Goal: Task Accomplishment & Management: Manage account settings

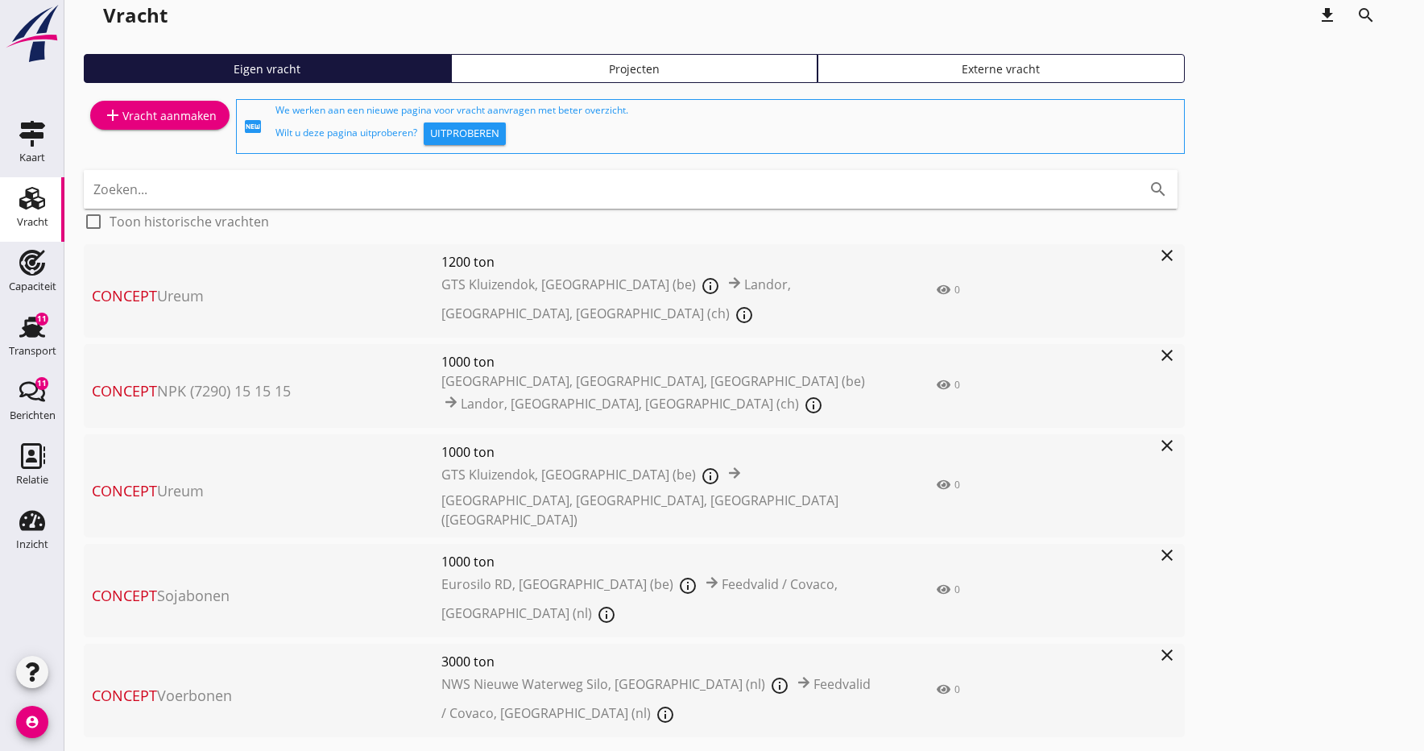
scroll to position [23, 0]
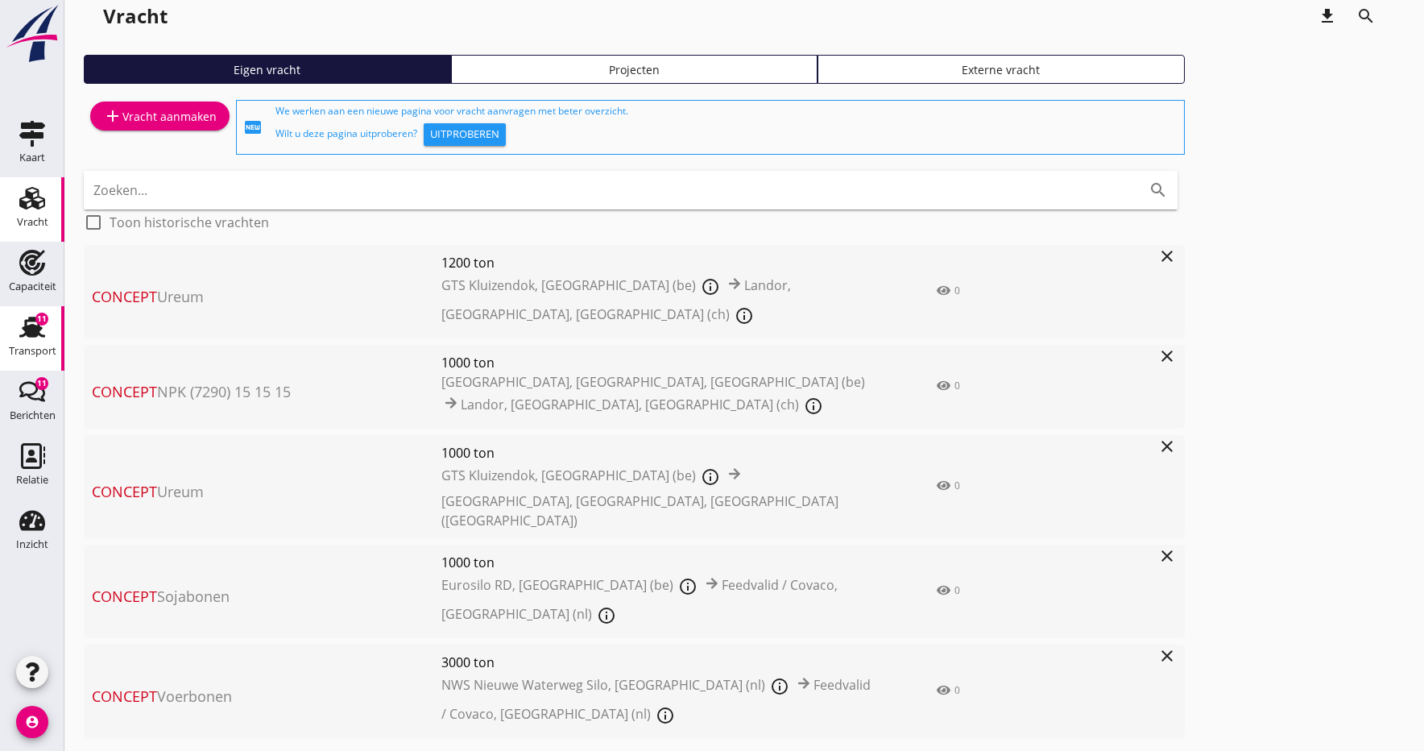
click at [27, 328] on use at bounding box center [32, 327] width 26 height 21
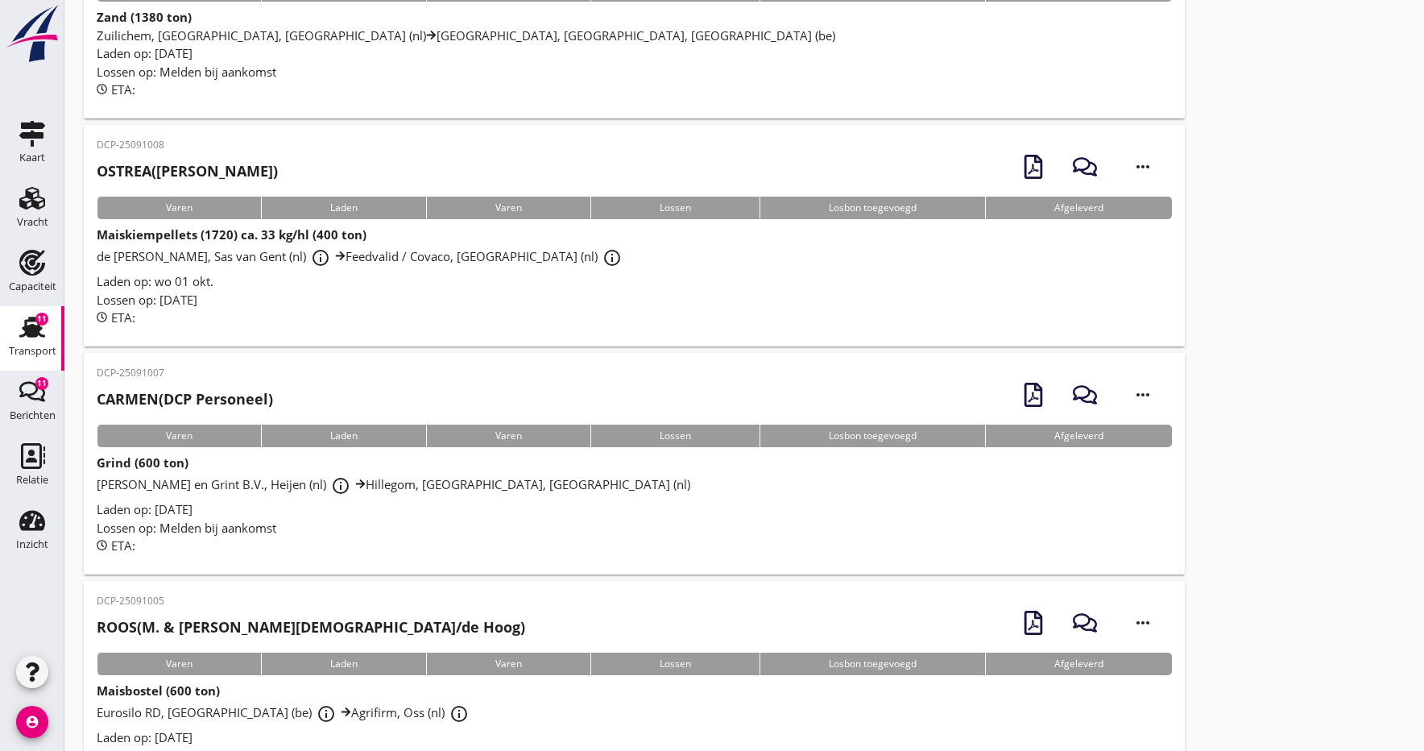
scroll to position [22, 0]
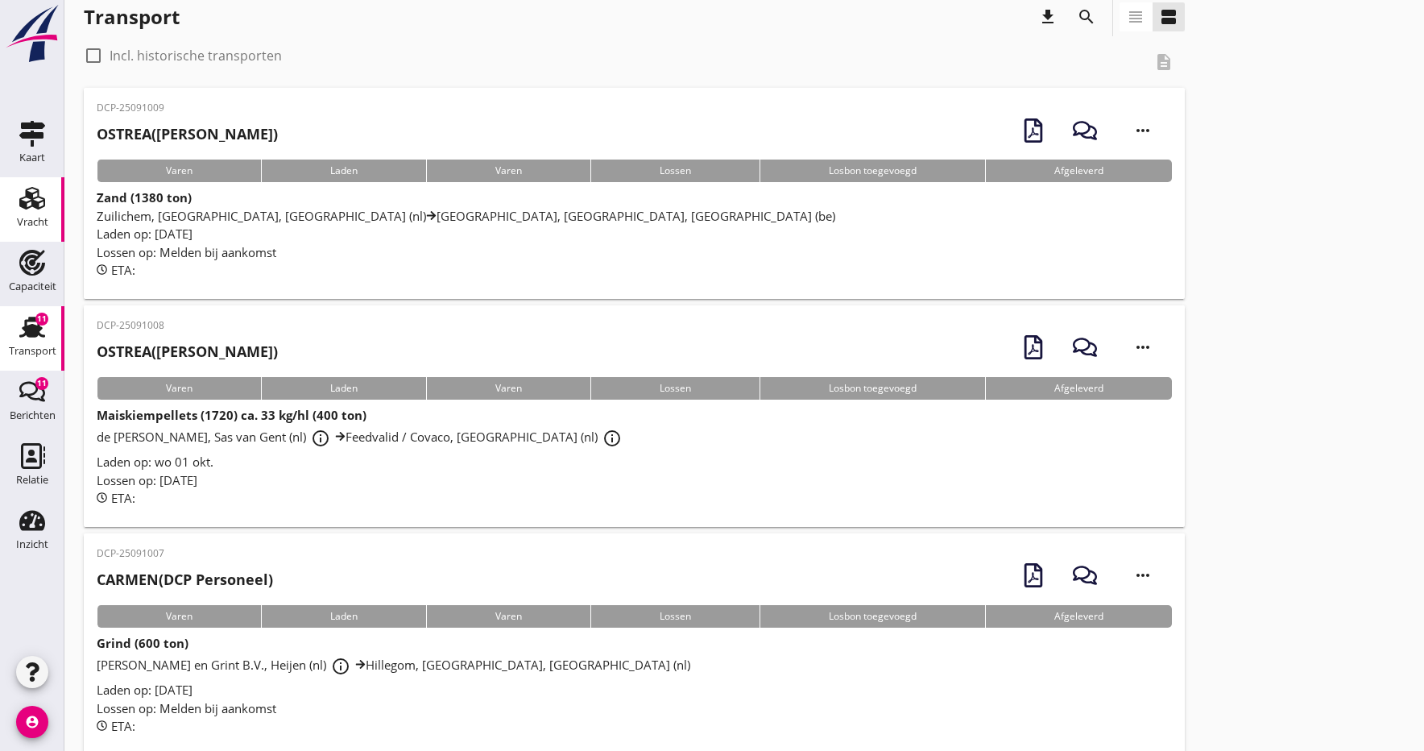
click at [21, 216] on div "Vracht" at bounding box center [32, 222] width 31 height 23
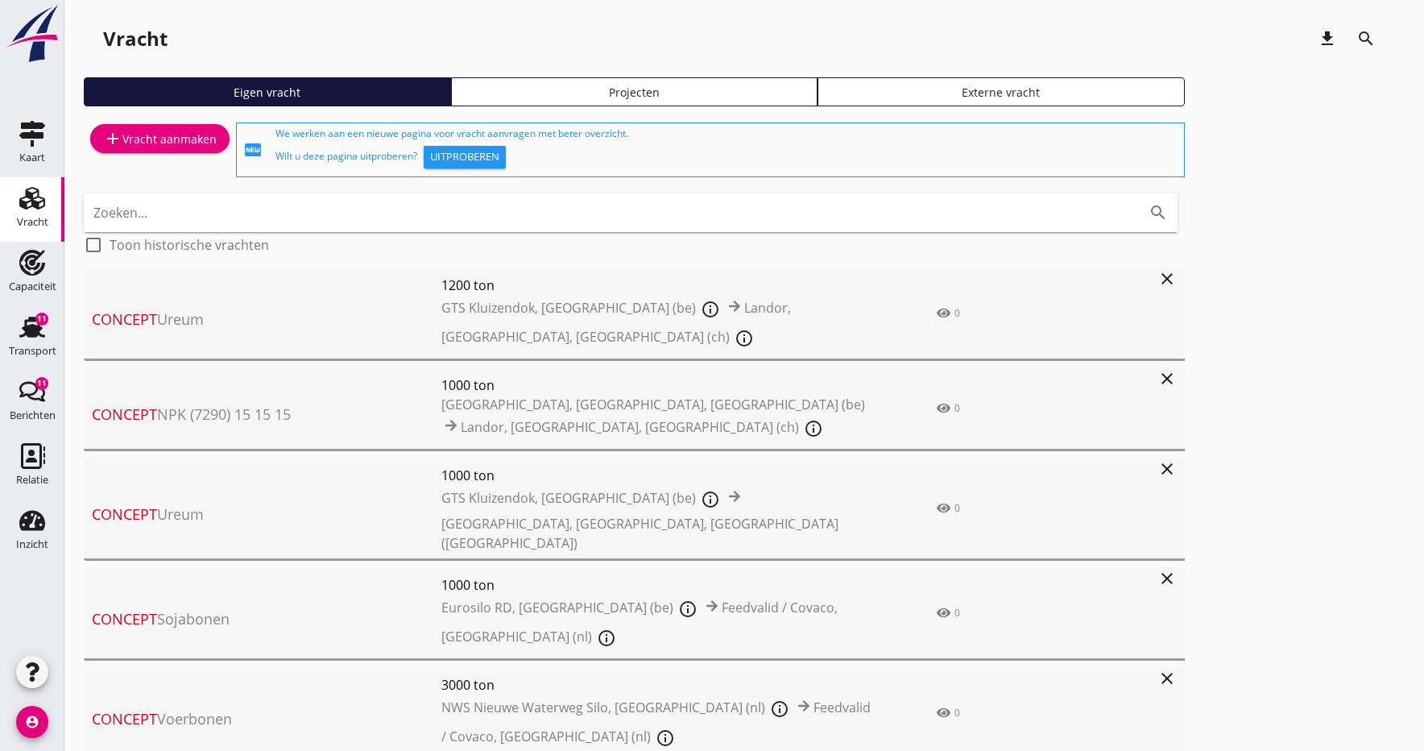
scroll to position [23, 0]
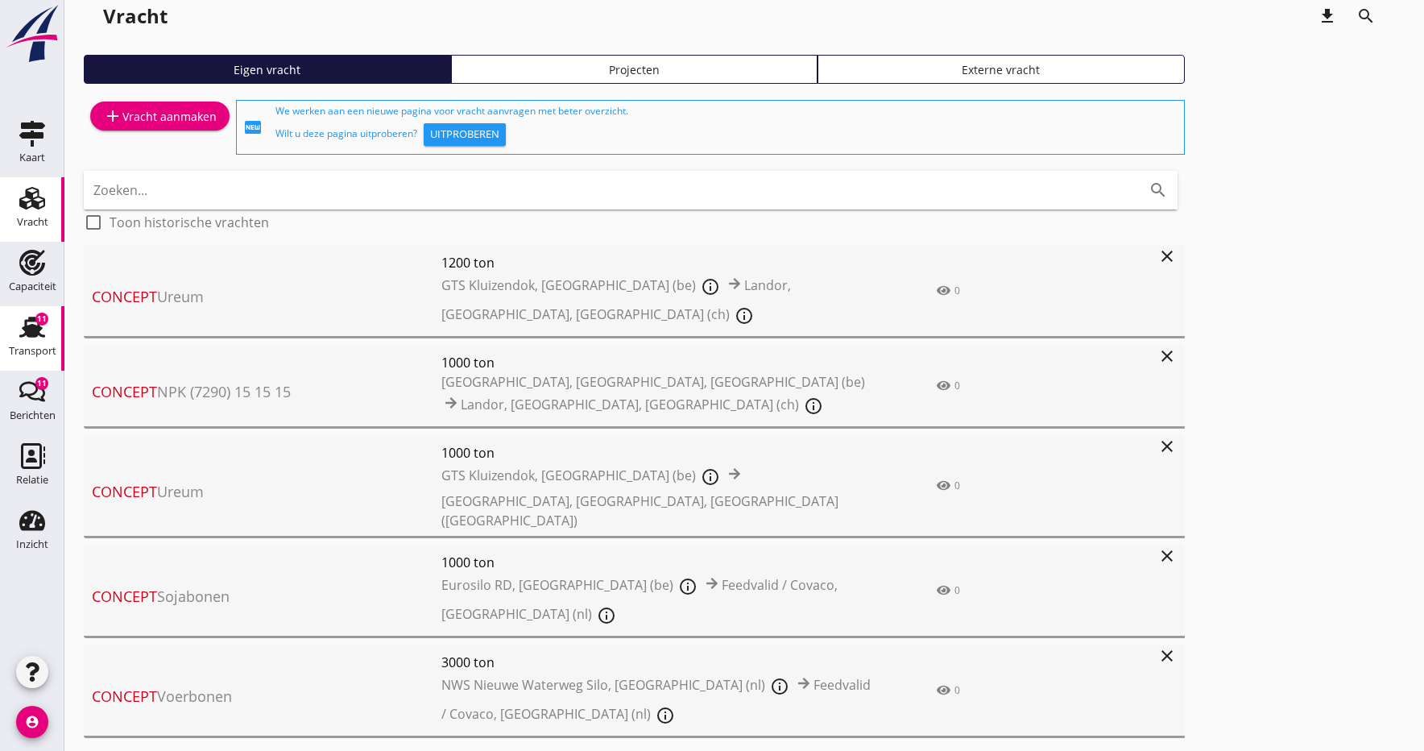
click at [29, 334] on use at bounding box center [32, 327] width 26 height 21
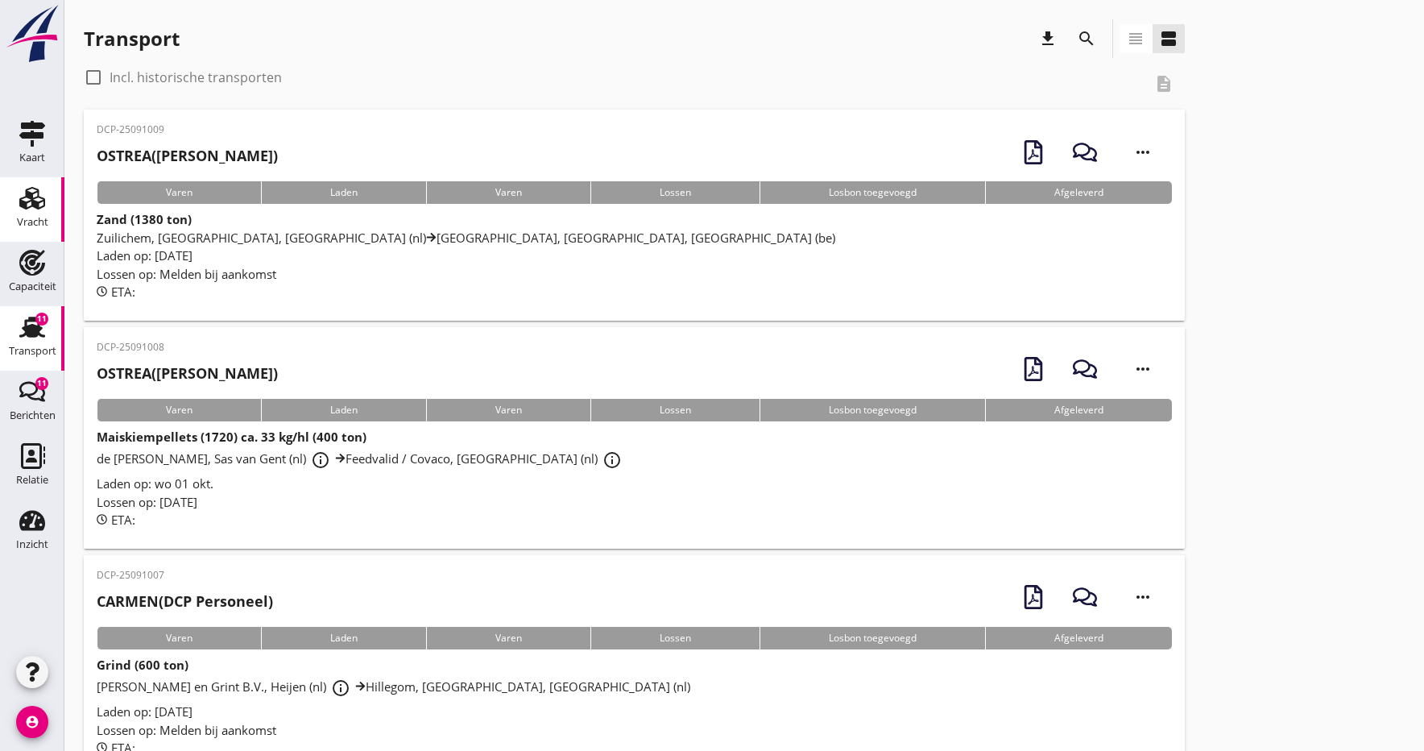
click at [31, 201] on use at bounding box center [32, 198] width 26 height 23
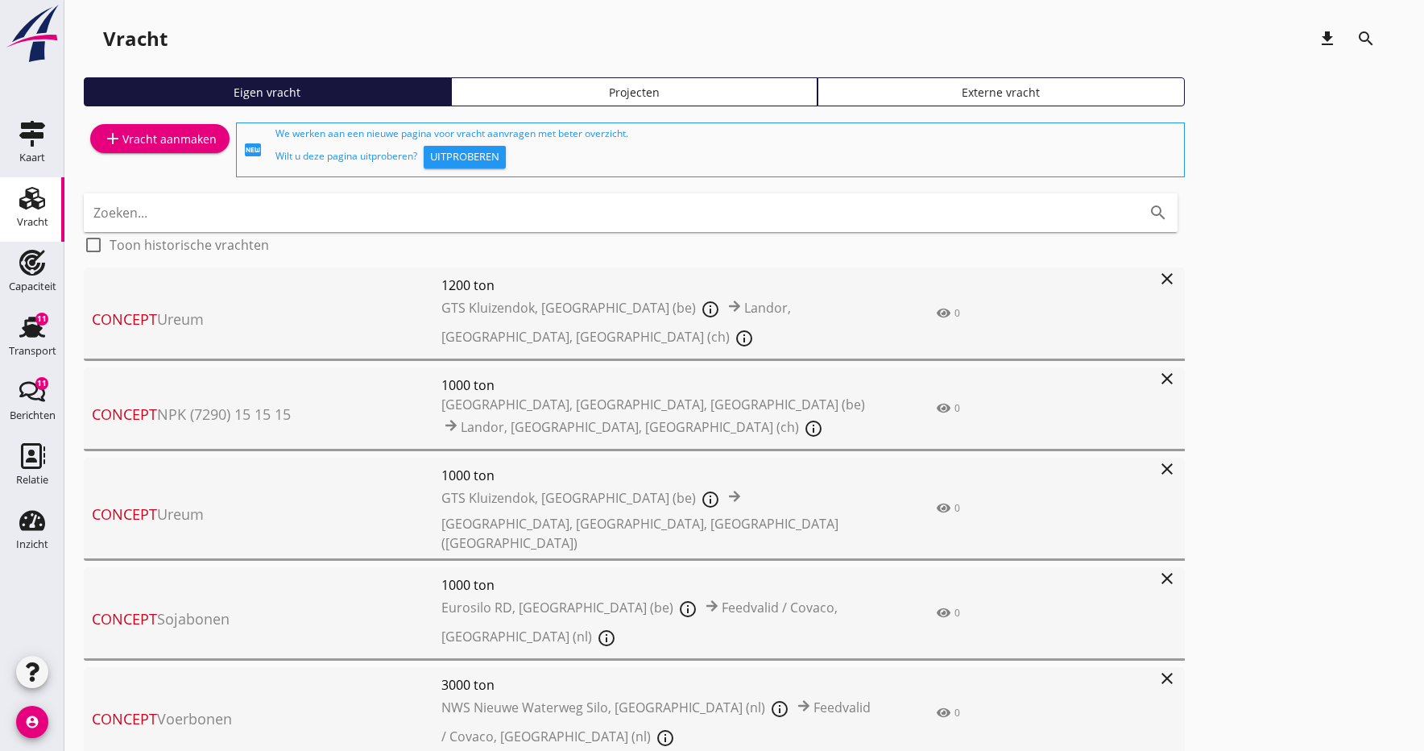
click at [433, 165] on button "Uitproberen" at bounding box center [465, 157] width 82 height 23
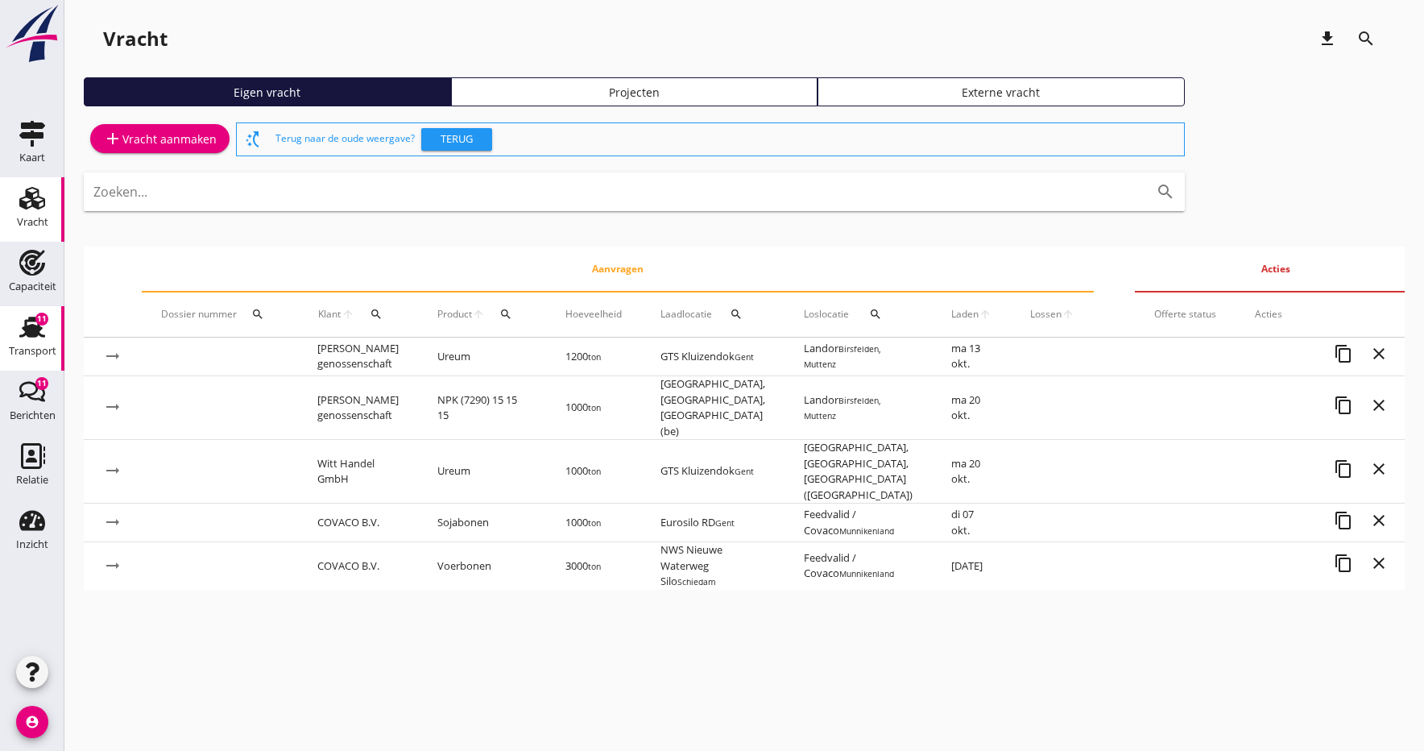
click at [30, 338] on icon "Transport" at bounding box center [32, 327] width 26 height 26
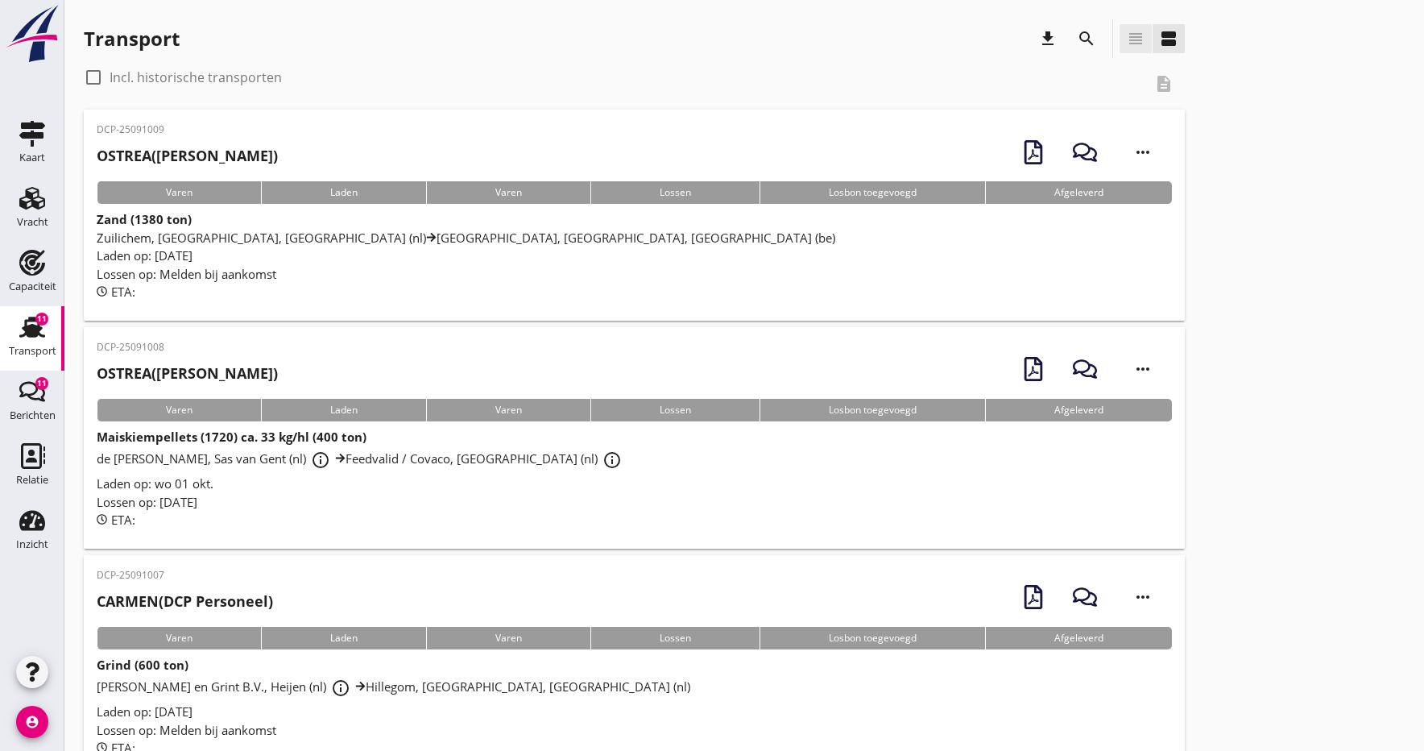
click at [1141, 39] on icon "view_headline" at bounding box center [1135, 38] width 19 height 19
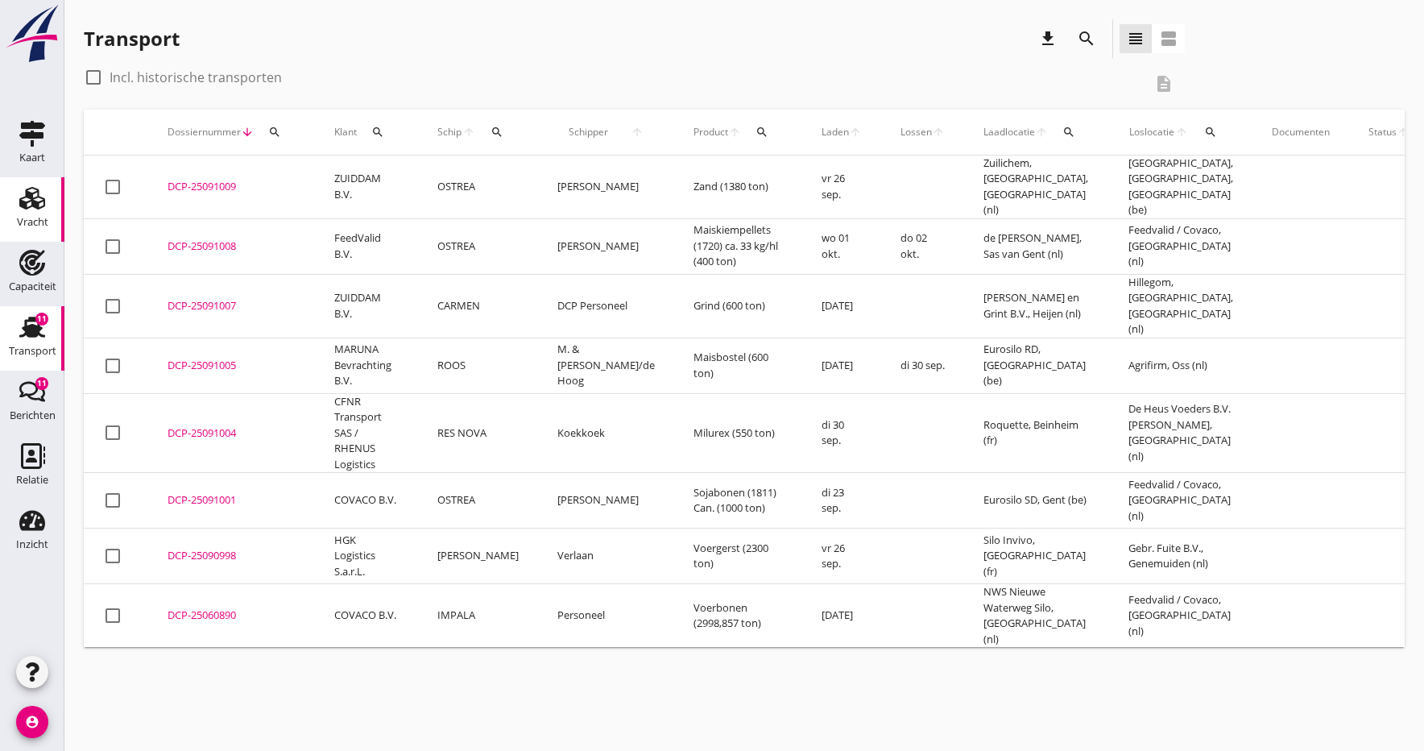
click at [27, 218] on div "Vracht" at bounding box center [32, 222] width 31 height 10
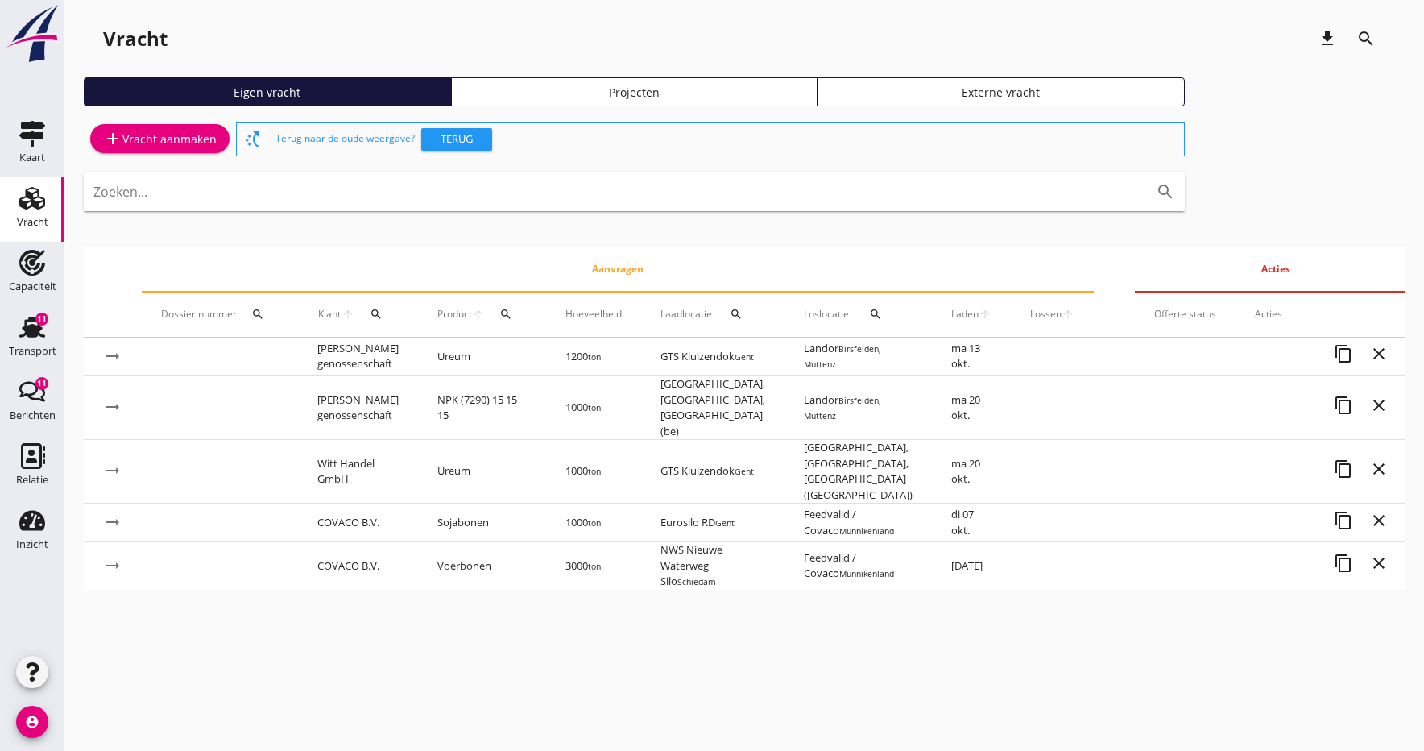
click at [952, 315] on span "Laden" at bounding box center [965, 314] width 27 height 15
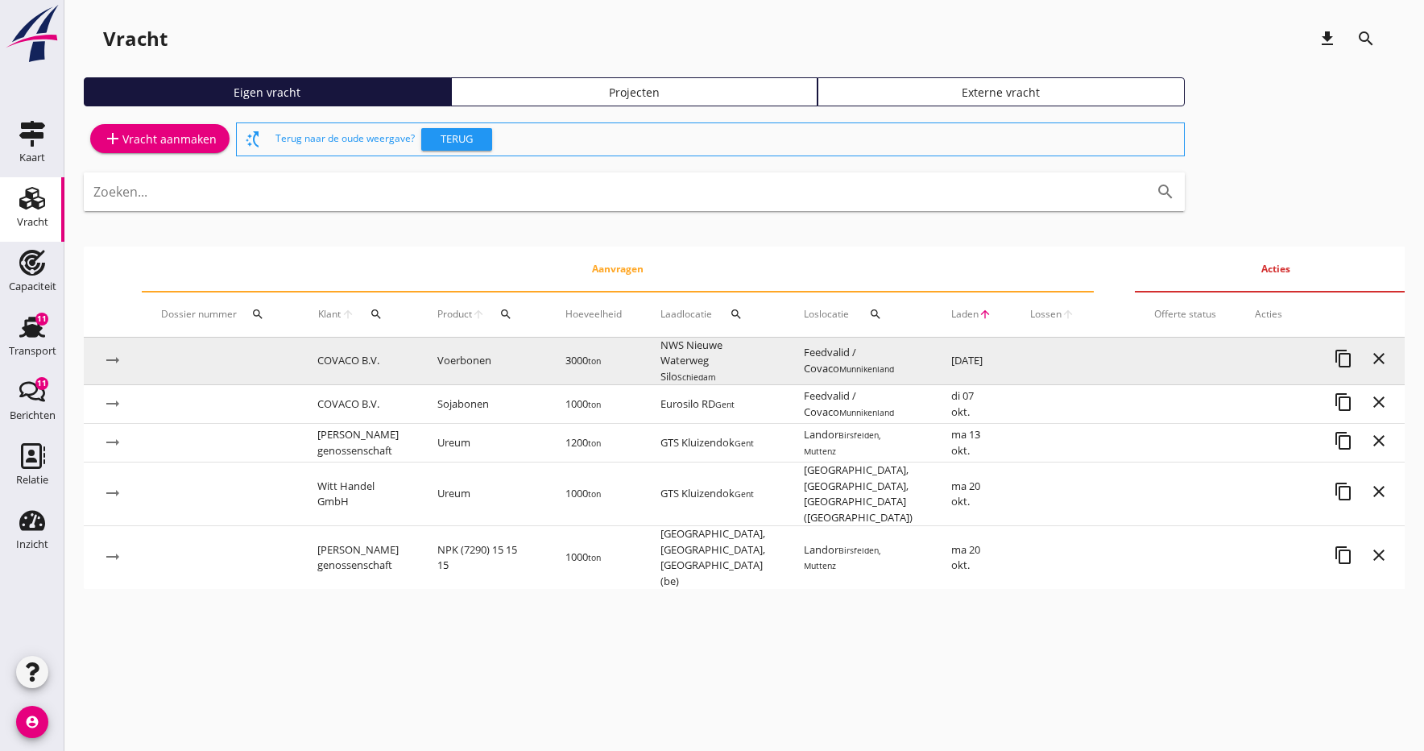
click at [901, 357] on td "Feedvalid / Covaco Munnikenland" at bounding box center [858, 362] width 147 height 48
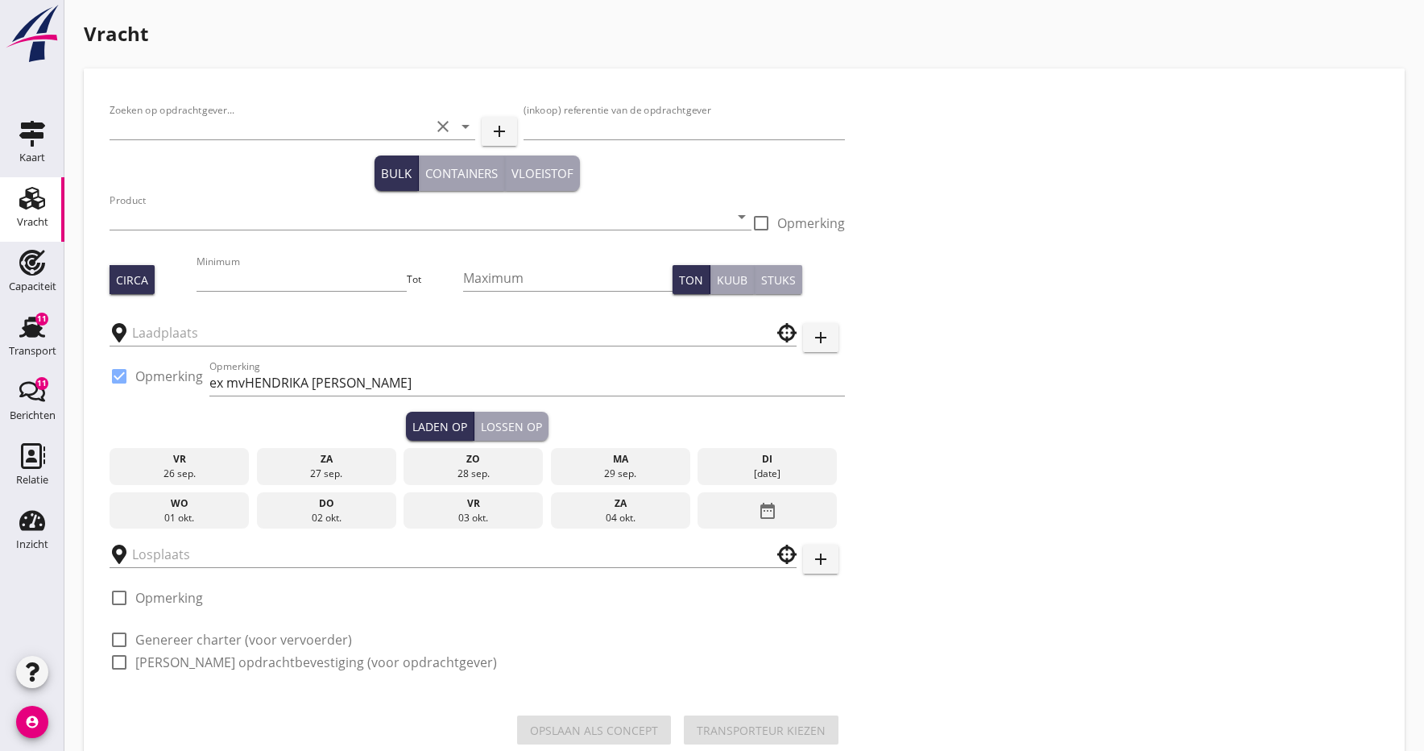
type input "COVACO B.V."
type input "Ctr S9612: Blonk / Covaco: Veldbonen | FOB [GEOGRAPHIC_DATA]"
type input "Voerbonen (1792)"
type input "3000"
checkbox input "true"
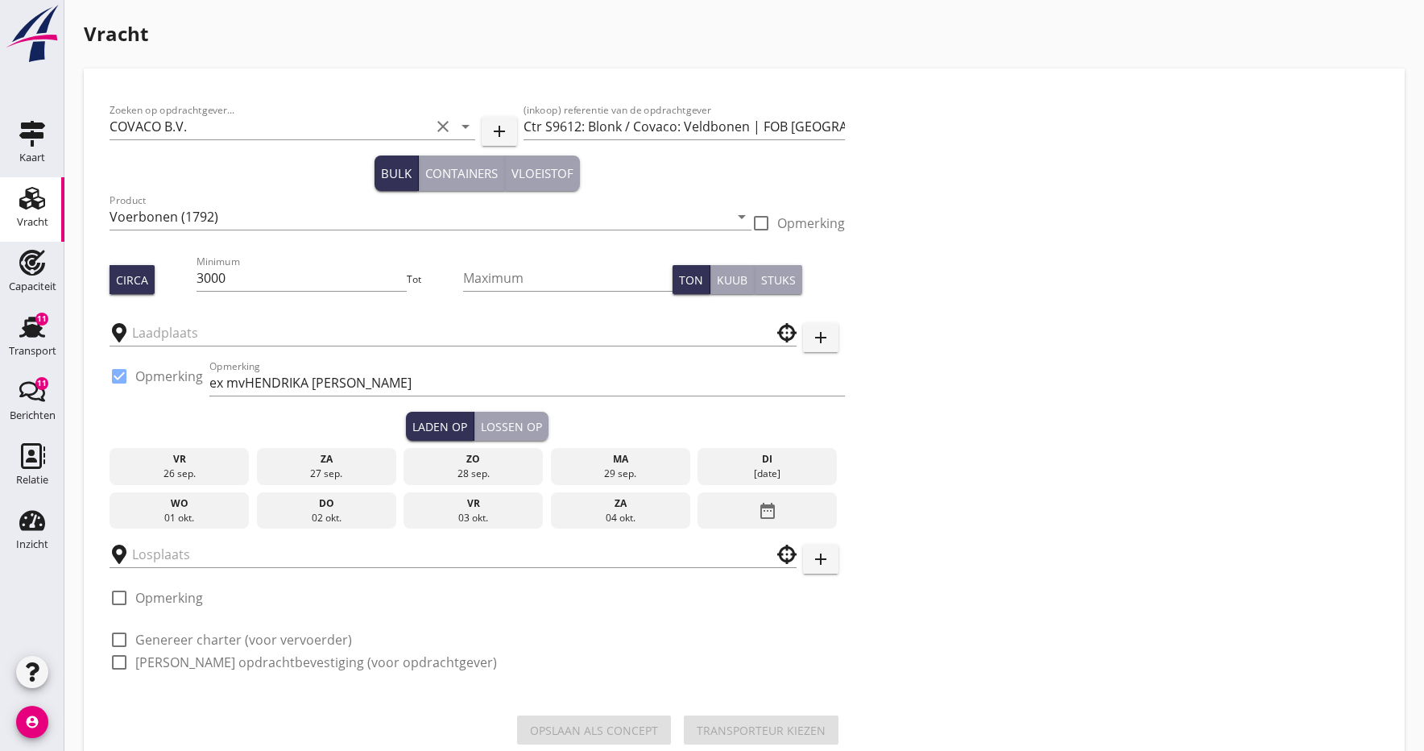
type input "NWS Nieuwe Waterweg Silo"
type input "Feedvalid / Covaco"
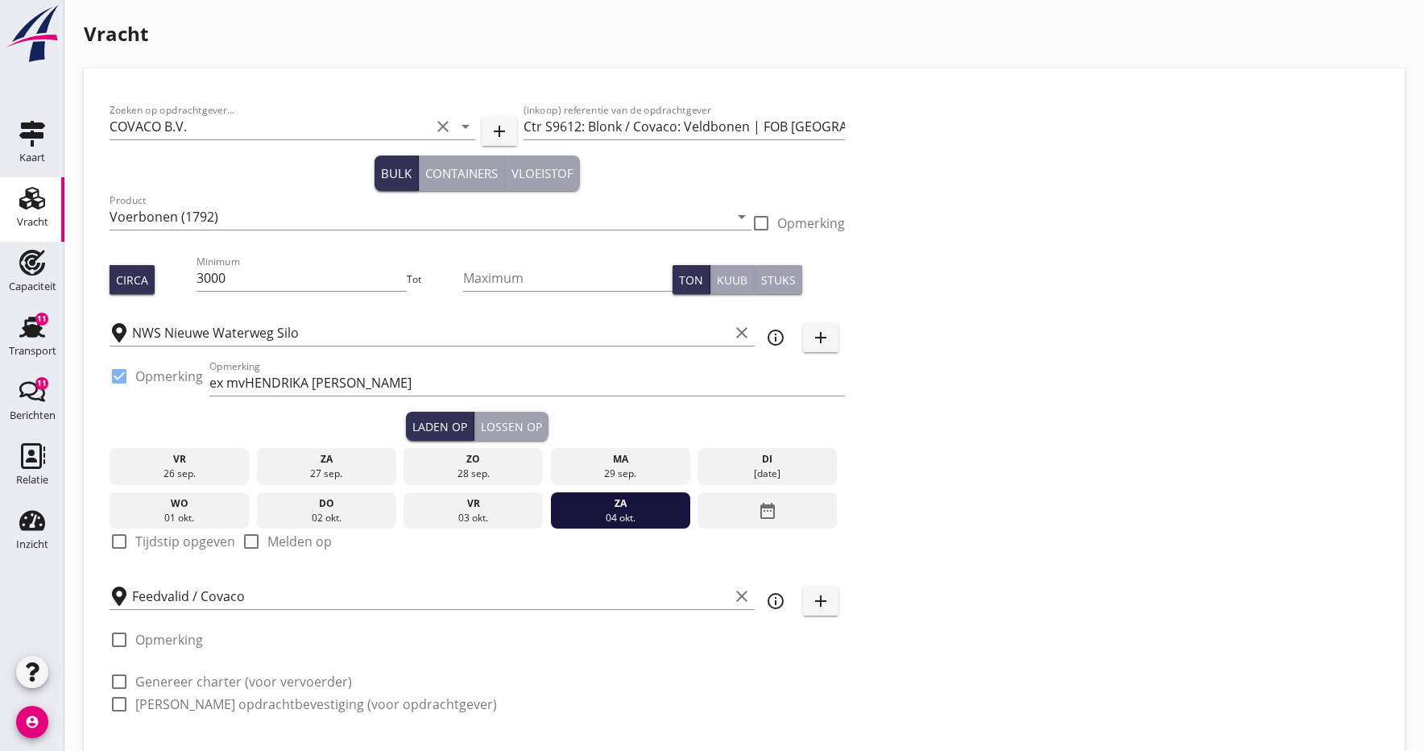
click at [29, 204] on icon "Vracht" at bounding box center [32, 198] width 26 height 26
